Goal: Find specific page/section: Find specific page/section

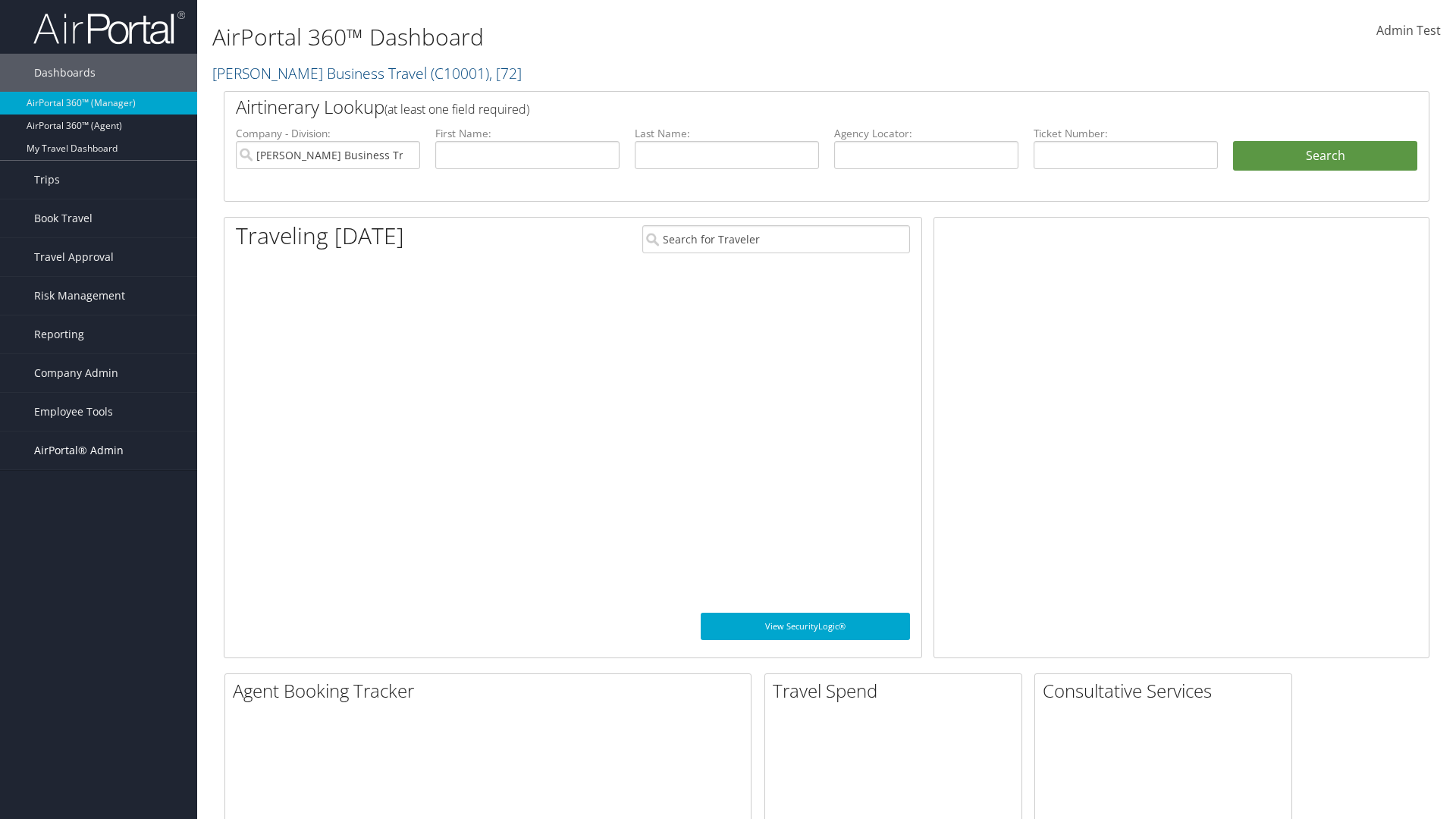
click at [99, 450] on span "AirPortal® Admin" at bounding box center [78, 450] width 89 height 38
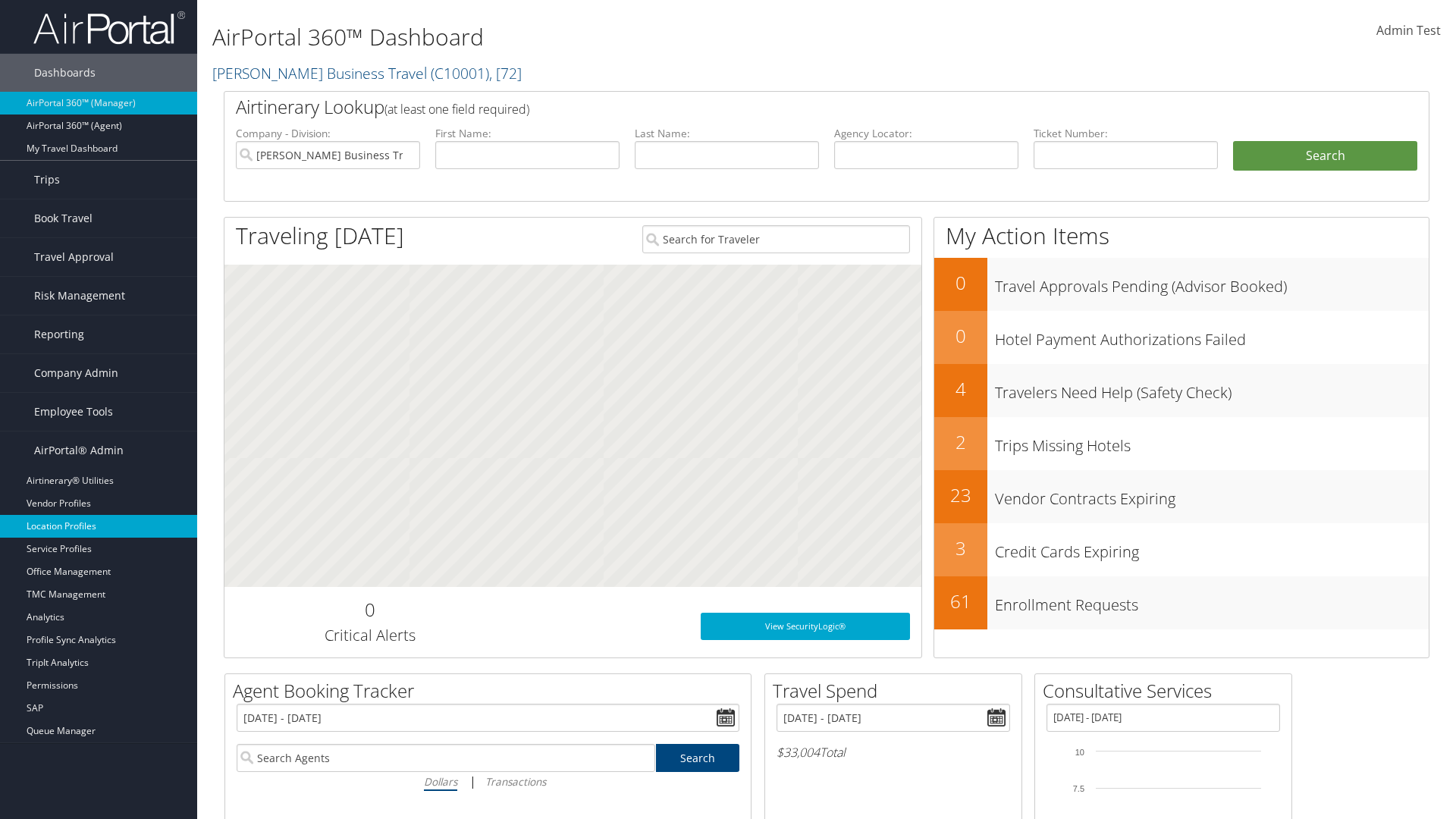
click at [99, 526] on link "Location Profiles" at bounding box center [99, 526] width 197 height 23
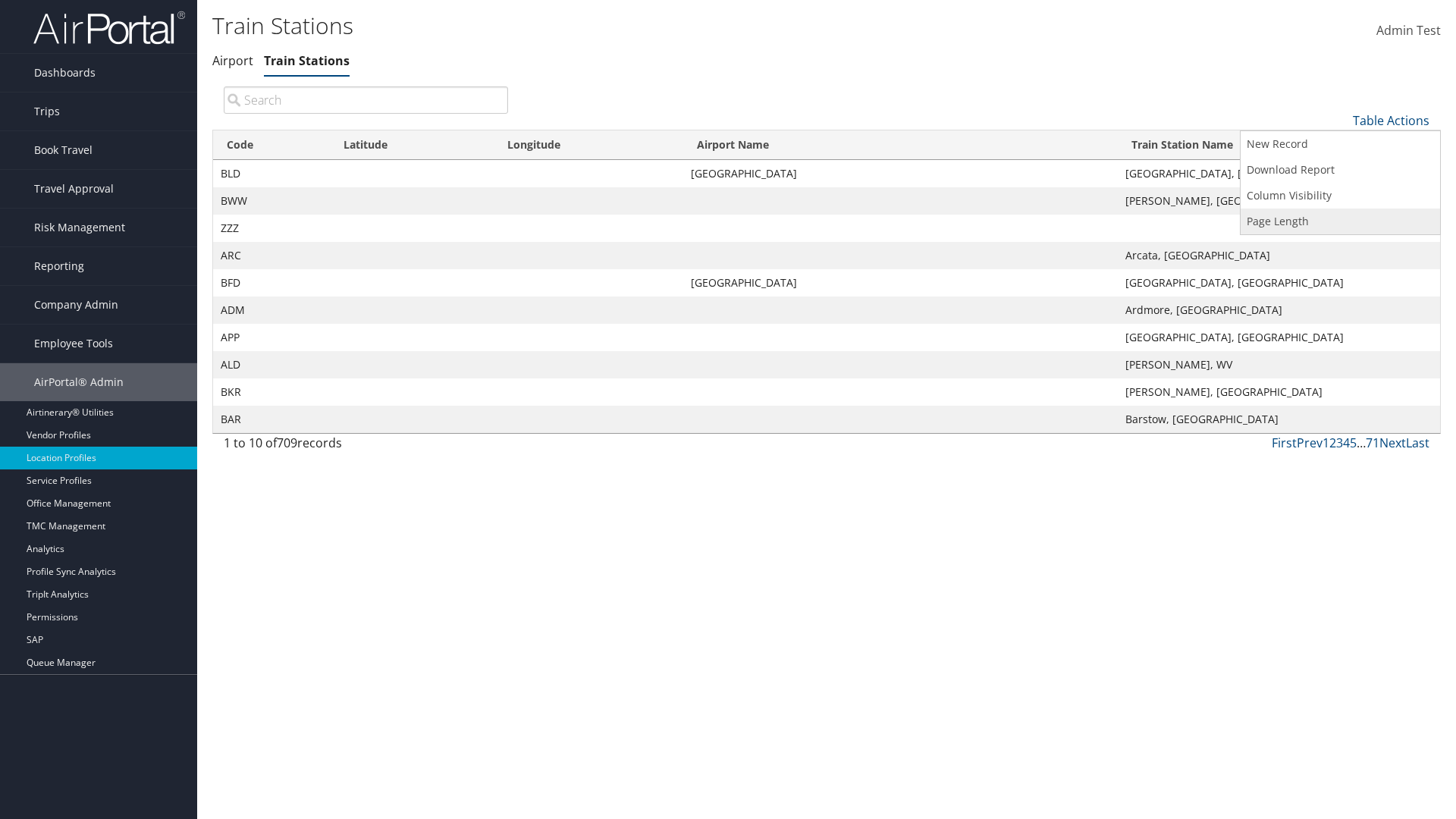
click at [1340, 221] on link "Page Length" at bounding box center [1340, 221] width 200 height 26
click at [1340, 170] on link "25" at bounding box center [1340, 171] width 200 height 26
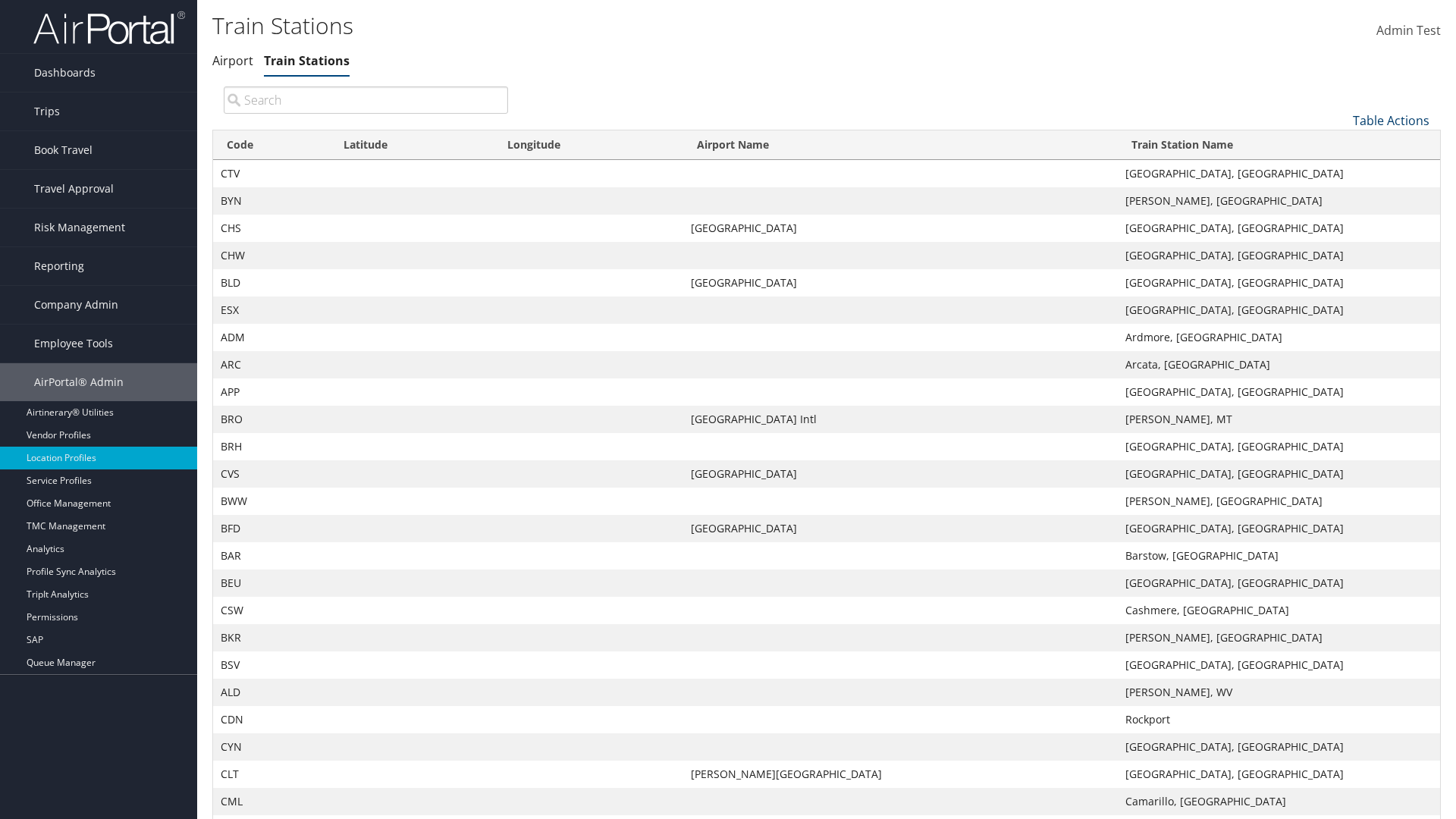
click at [1391, 112] on link "Table Actions" at bounding box center [1391, 120] width 77 height 17
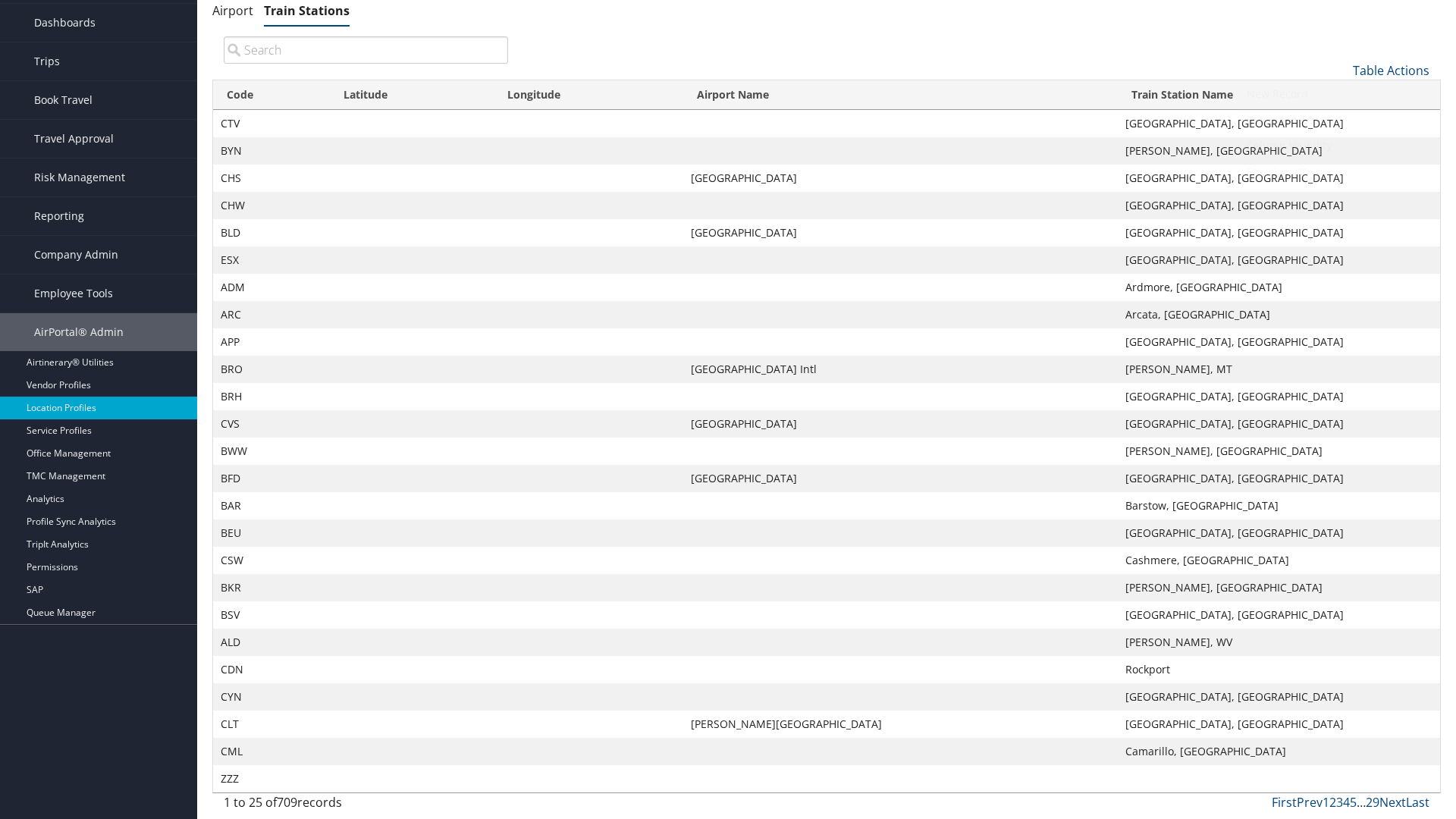
click at [1340, 170] on link "Page Length" at bounding box center [1340, 171] width 200 height 26
click at [1340, 147] on link "50" at bounding box center [1340, 147] width 200 height 26
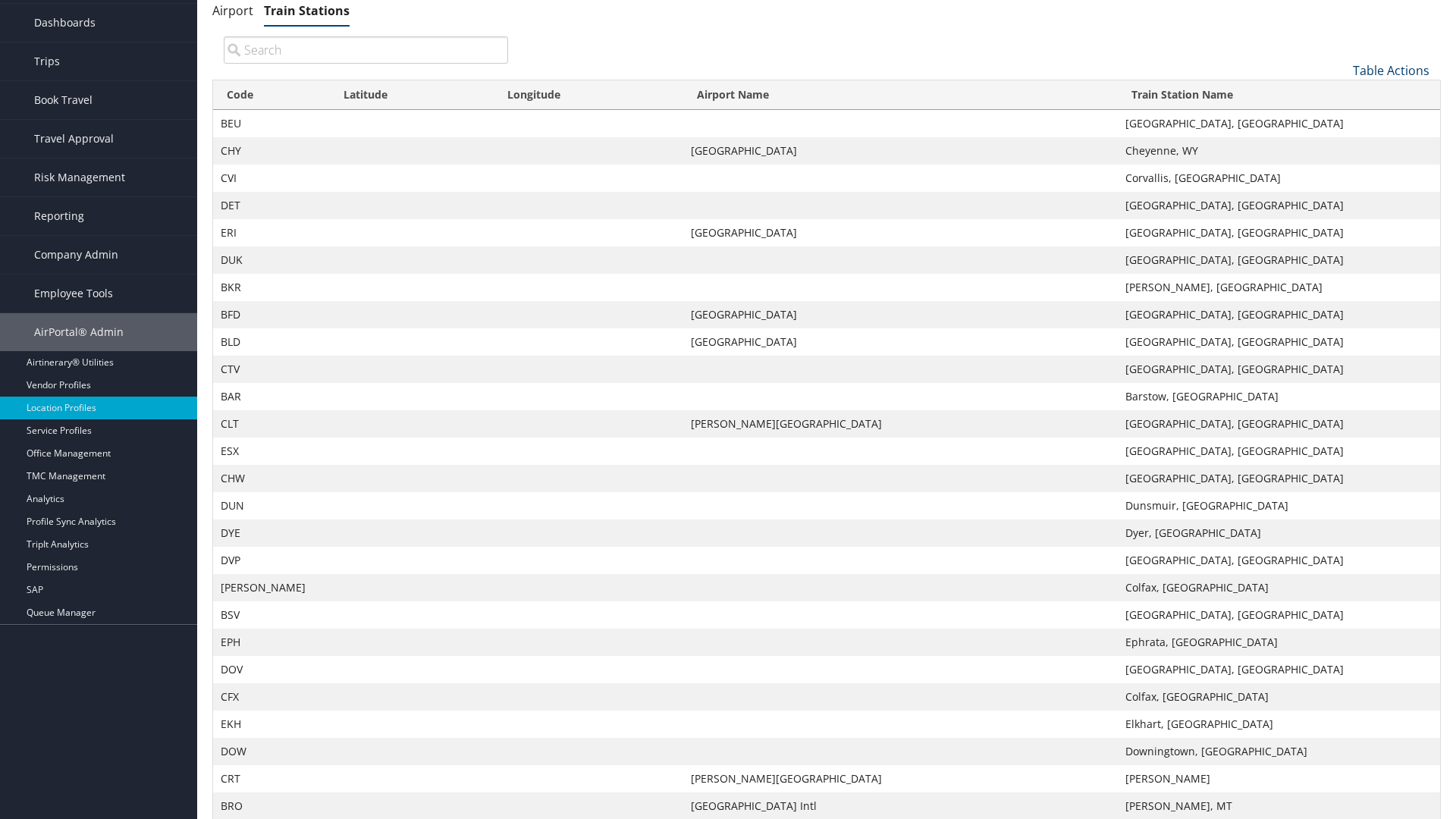
click at [1391, 70] on link "Table Actions" at bounding box center [1391, 71] width 77 height 17
click at [1340, 172] on link "100" at bounding box center [1340, 173] width 200 height 26
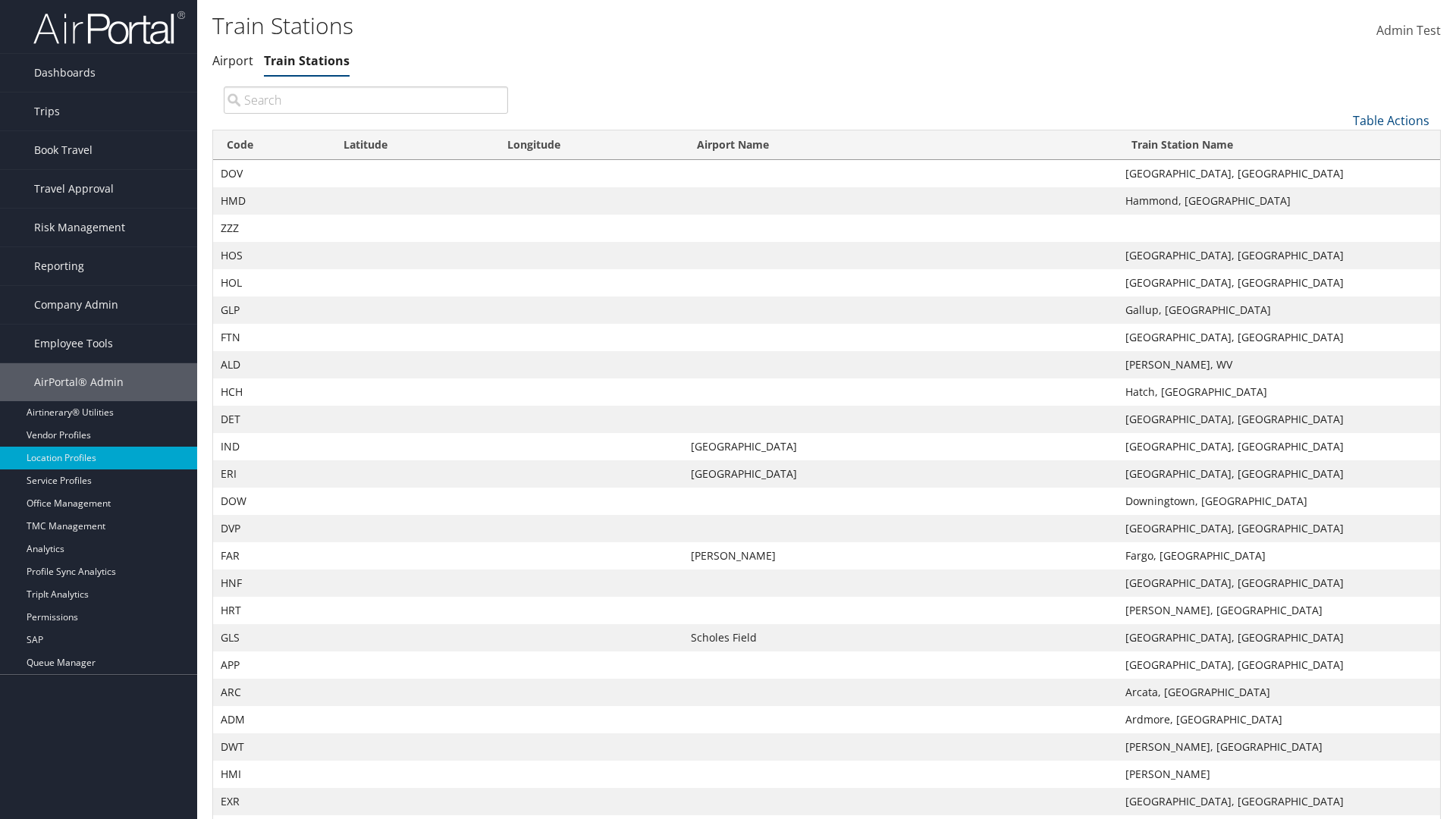
scroll to position [130, 0]
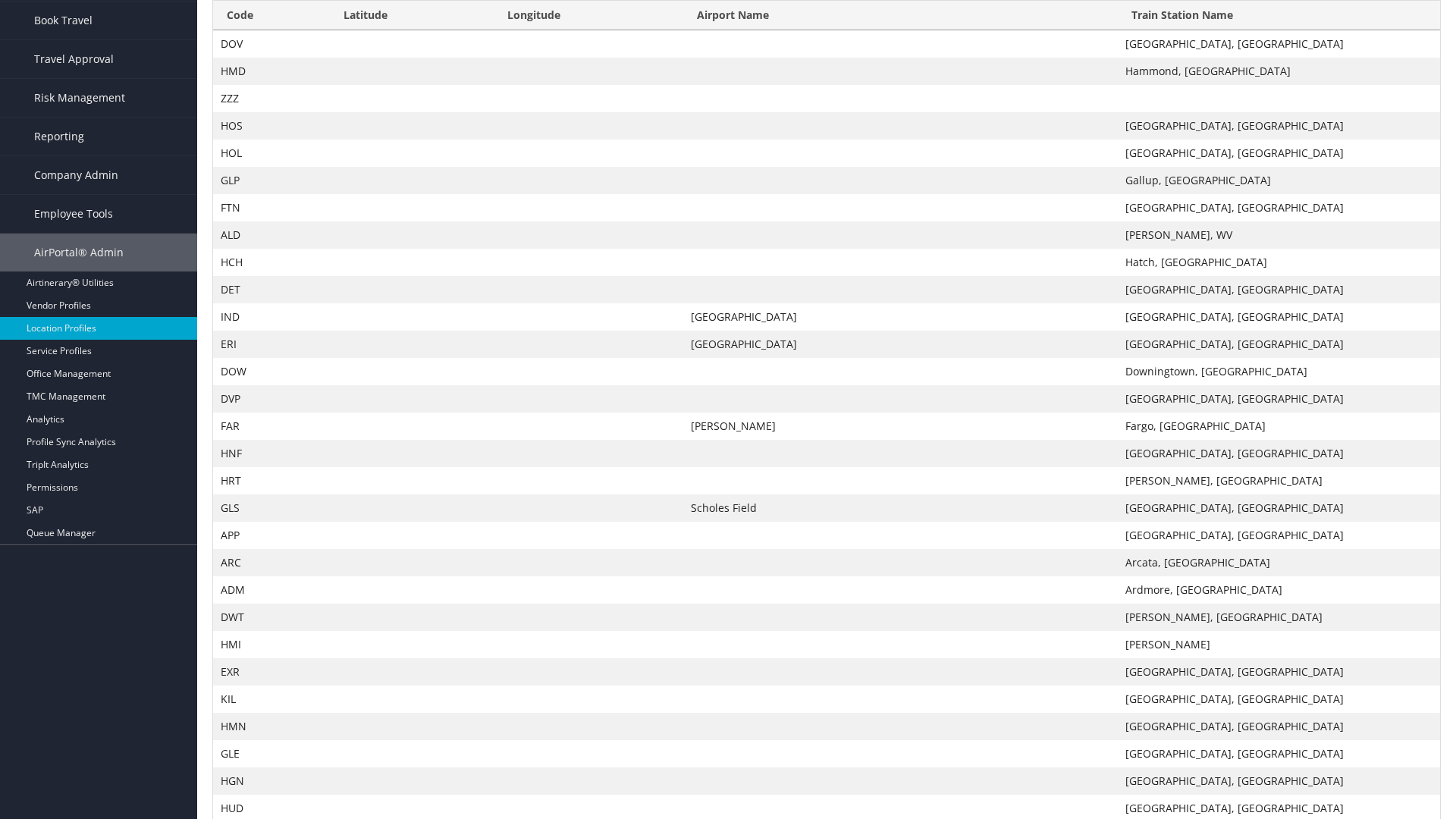
click at [271, 15] on th "Code" at bounding box center [271, 15] width 117 height 29
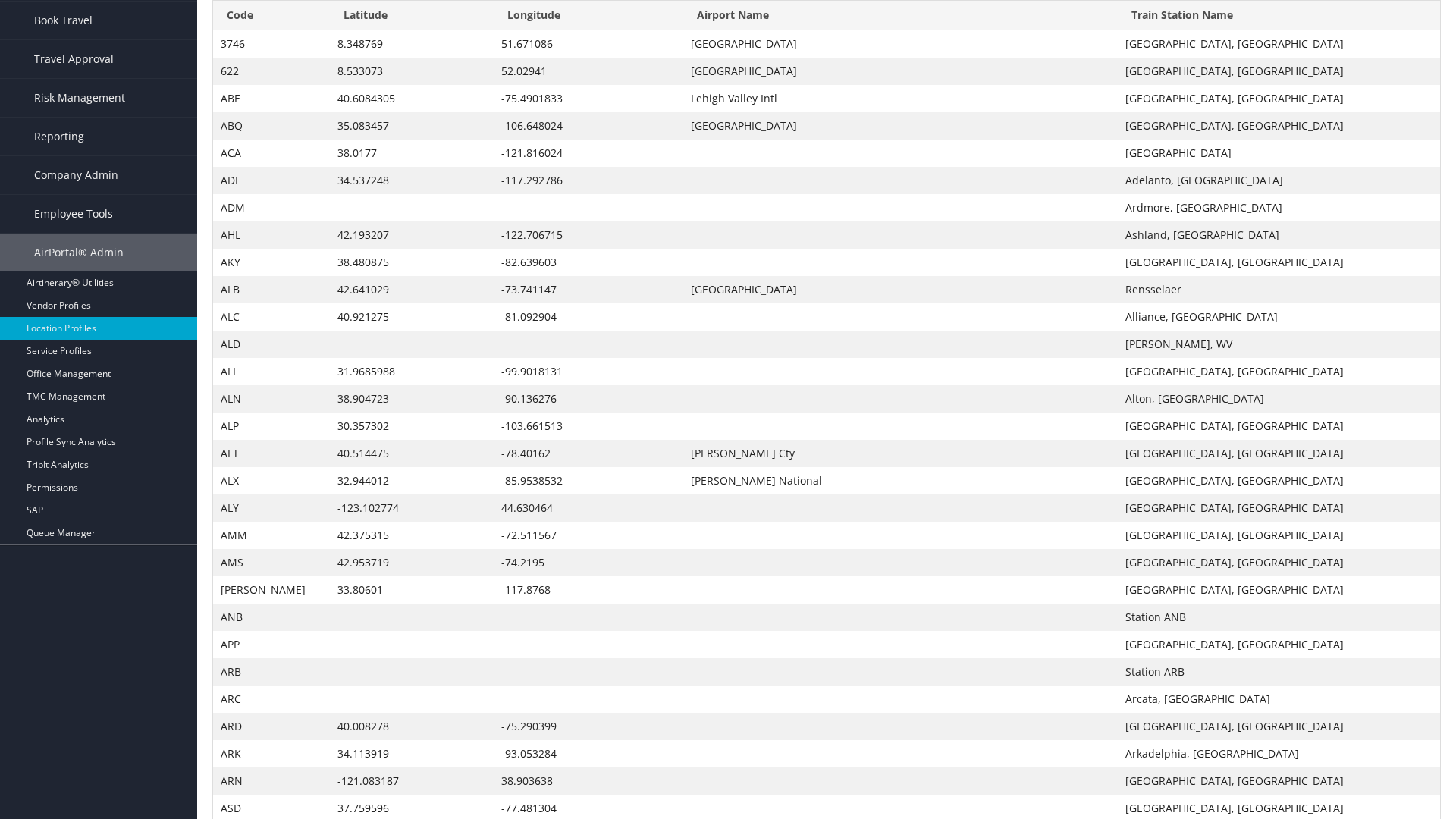
click at [271, 15] on th "Code" at bounding box center [271, 15] width 117 height 29
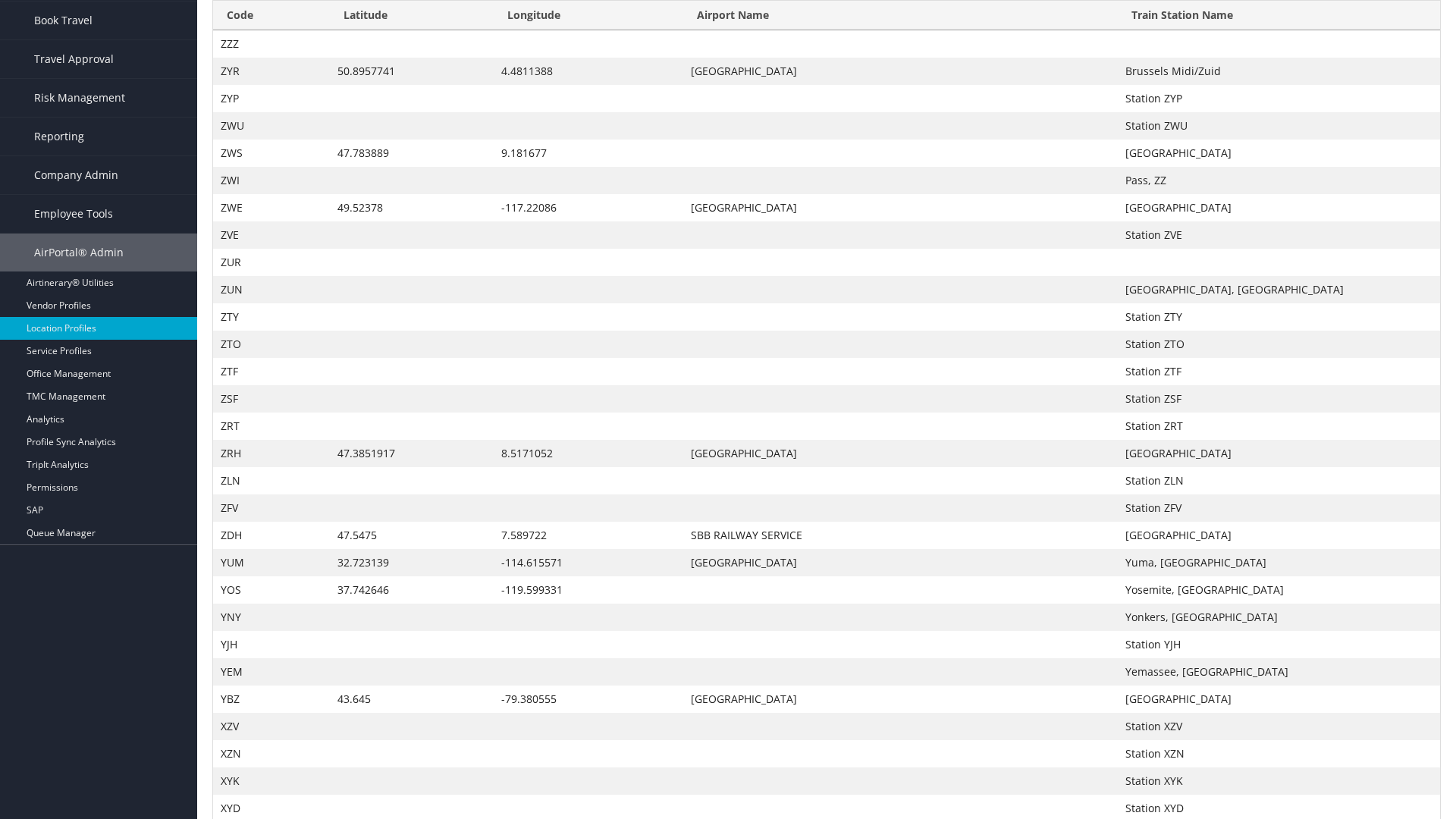
click at [411, 30] on th "Latitude" at bounding box center [411, 15] width 164 height 29
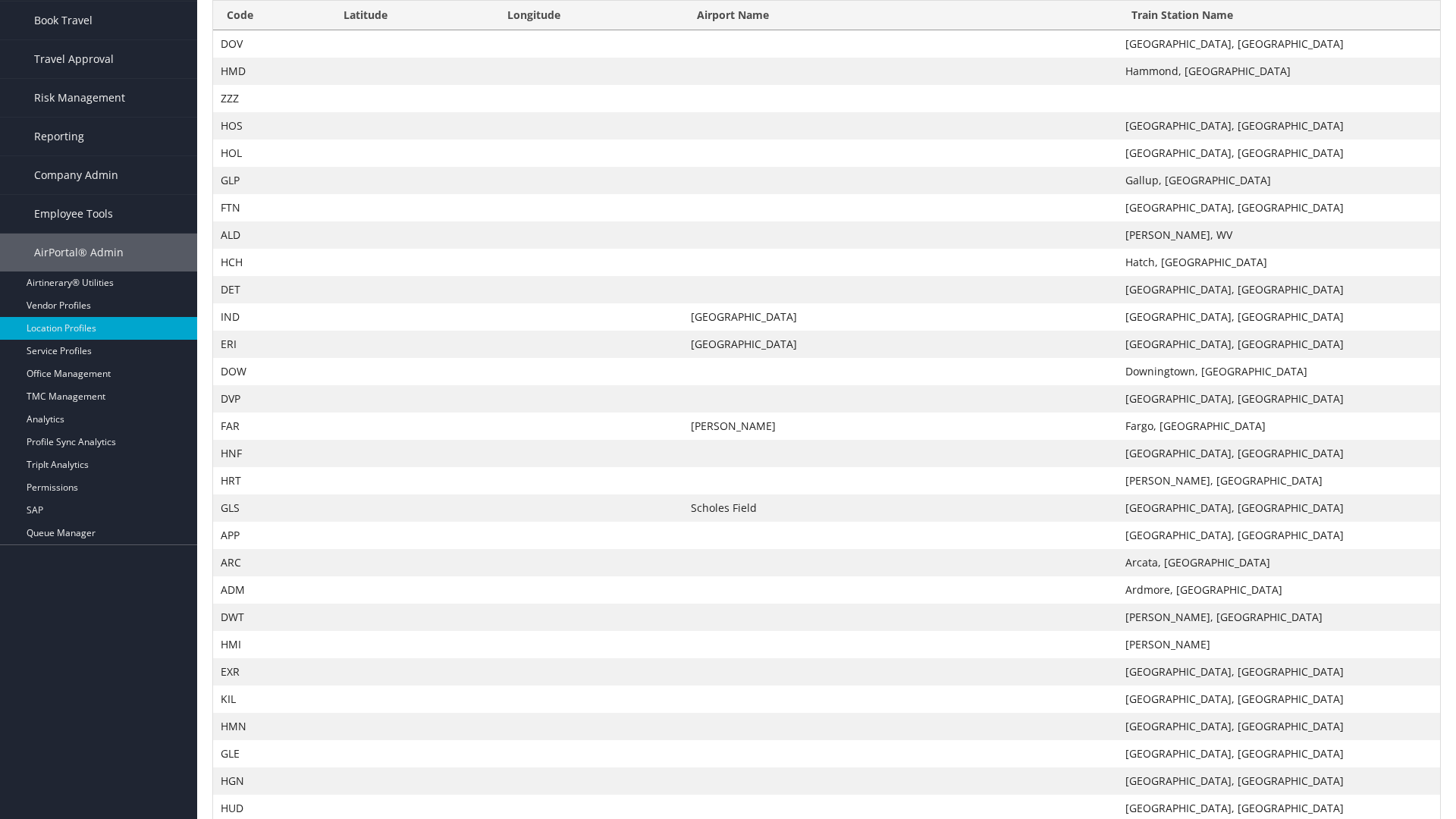
click at [411, 30] on th "Latitude" at bounding box center [411, 15] width 164 height 29
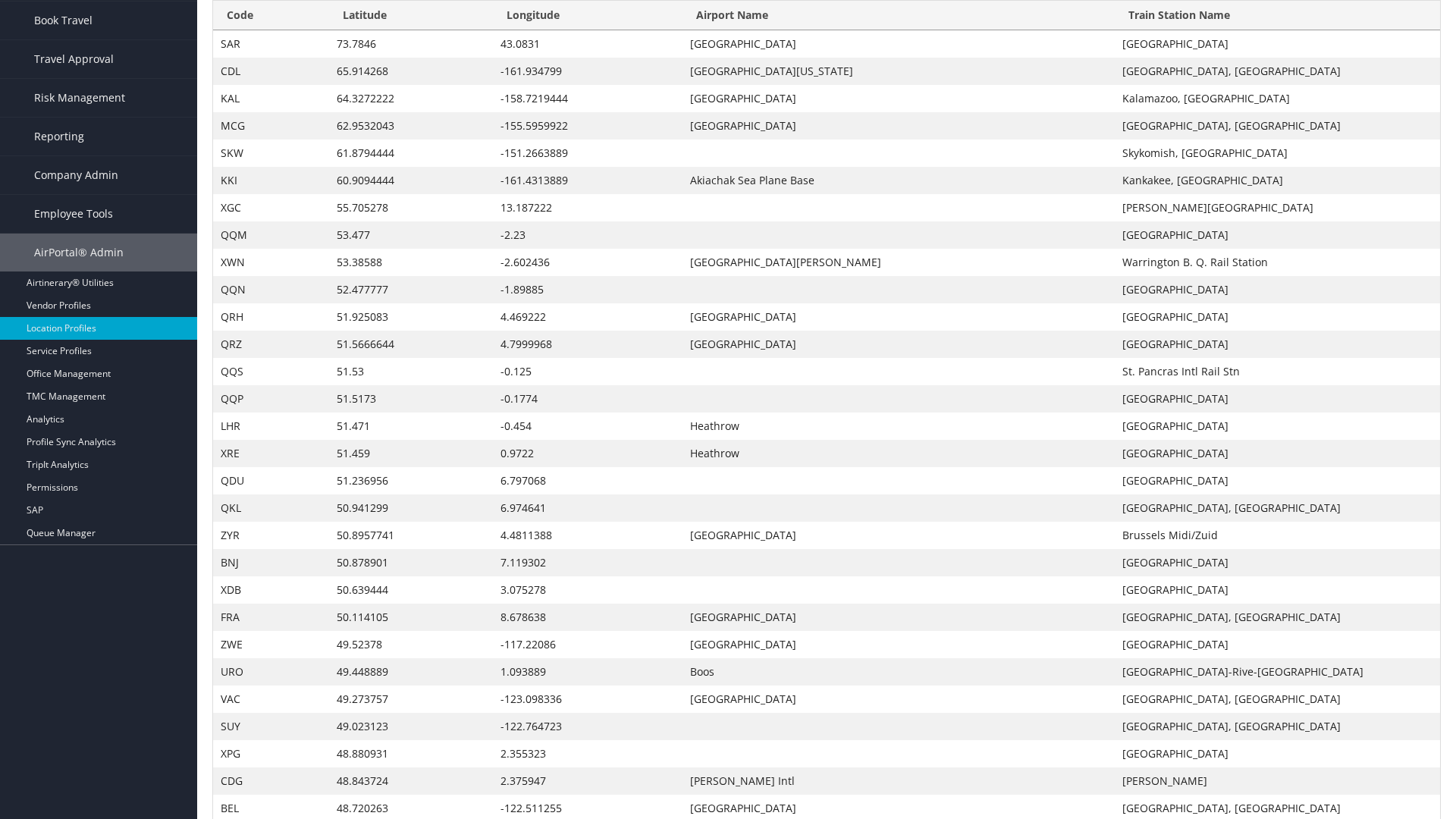
click at [588, 30] on th "Longitude" at bounding box center [588, 15] width 190 height 29
